Goal: Task Accomplishment & Management: Use online tool/utility

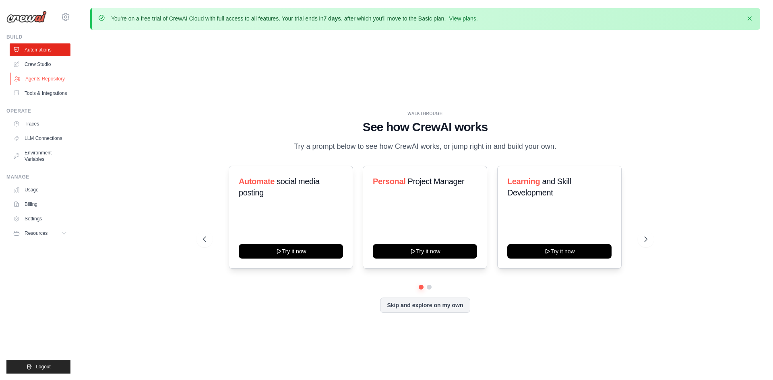
click at [29, 76] on link "Agents Repository" at bounding box center [40, 78] width 61 height 13
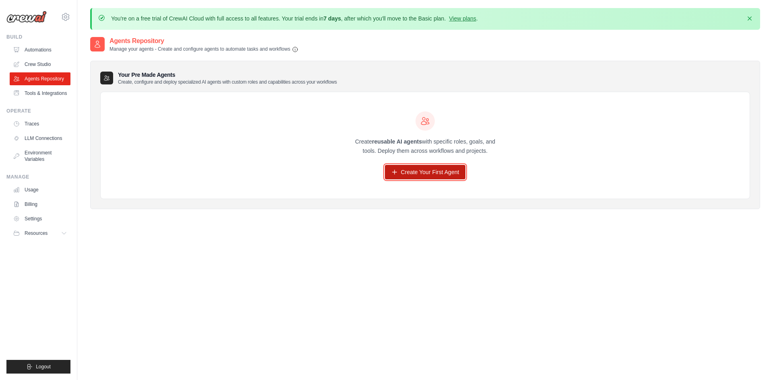
click at [398, 169] on link "Create Your First Agent" at bounding box center [425, 172] width 81 height 14
